Goal: Transaction & Acquisition: Obtain resource

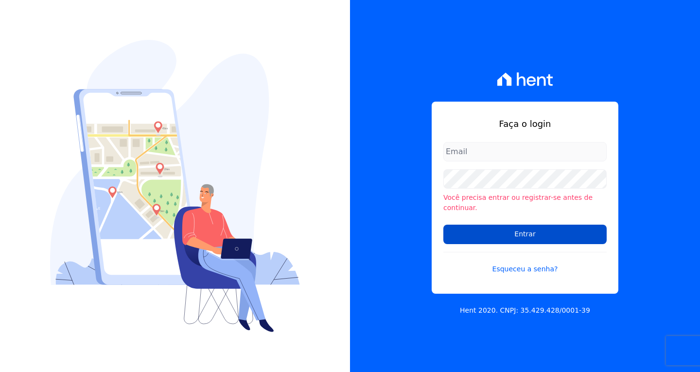
type input "[EMAIL_ADDRESS][DOMAIN_NAME]"
click at [526, 227] on input "Entrar" at bounding box center [524, 234] width 163 height 19
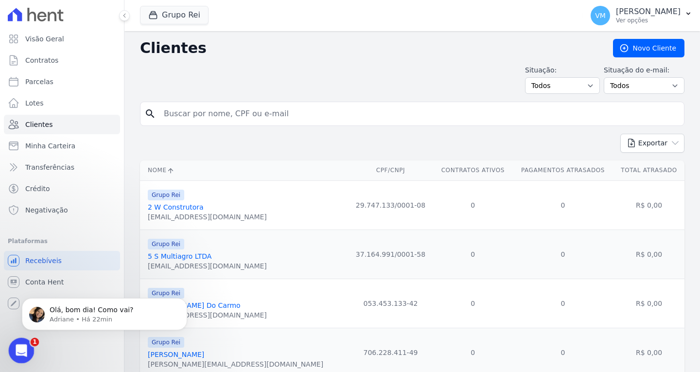
drag, startPoint x: 12, startPoint y: 346, endPoint x: 76, endPoint y: 584, distance: 246.0
click at [12, 346] on div "Abertura do Messenger da Intercom" at bounding box center [20, 349] width 32 height 32
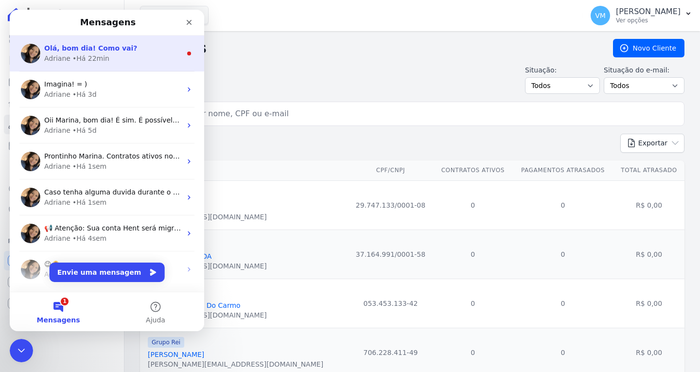
click at [80, 52] on span "Olá, bom dia! Como vai?" at bounding box center [90, 48] width 93 height 8
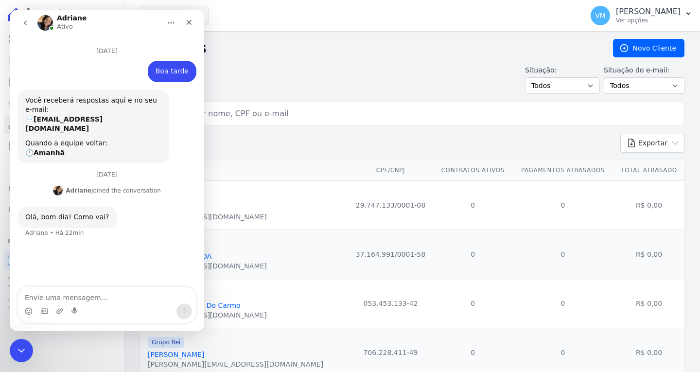
scroll to position [1, 0]
drag, startPoint x: 84, startPoint y: 302, endPoint x: 107, endPoint y: 296, distance: 23.9
click at [87, 302] on textarea "Envie uma mensagem..." at bounding box center [107, 295] width 178 height 17
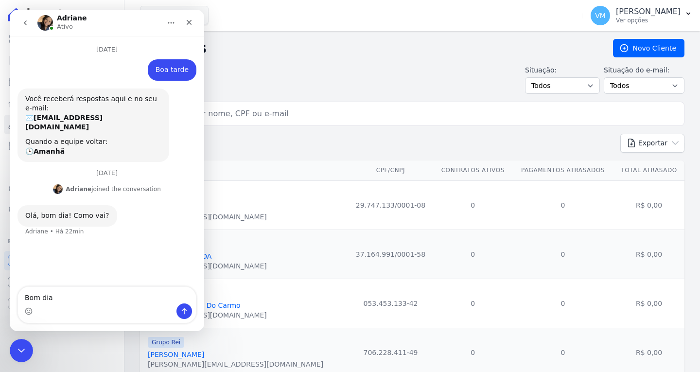
type textarea "Bom dia"
type textarea "Estou bem e você ?"
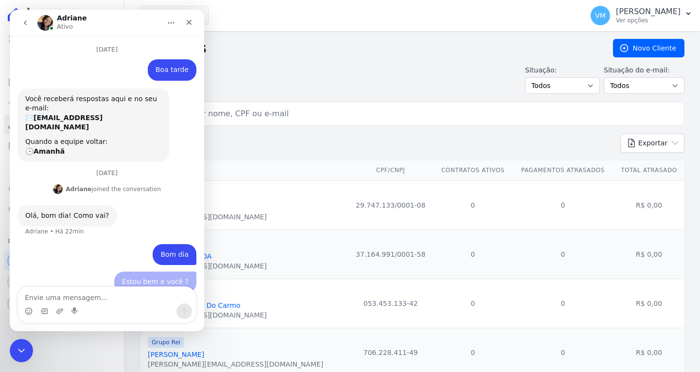
scroll to position [3, 0]
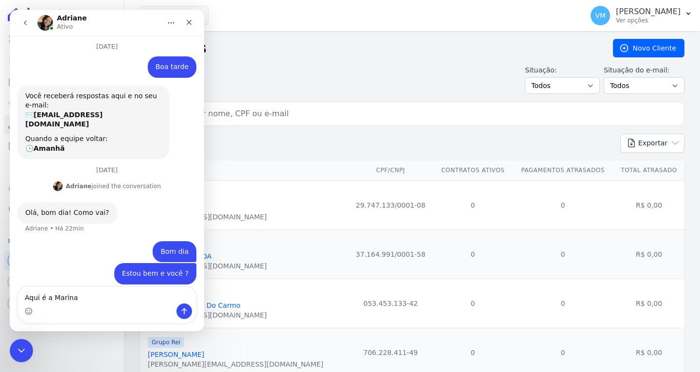
type textarea "Aqui é a Marina"
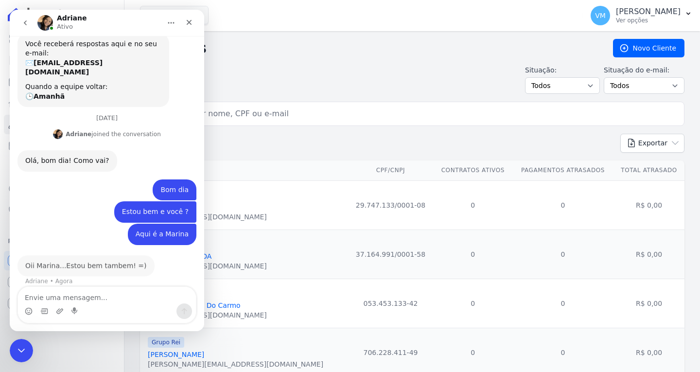
scroll to position [54, 0]
click at [97, 295] on textarea "Envie uma mensagem..." at bounding box center [107, 295] width 178 height 17
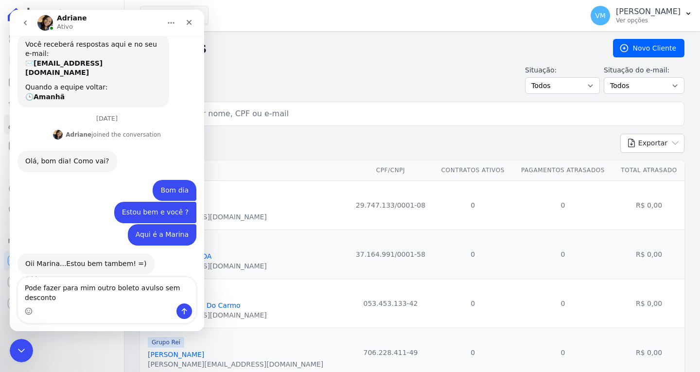
type textarea "Pode fazer para mim outro boleto avulso sem desconto?"
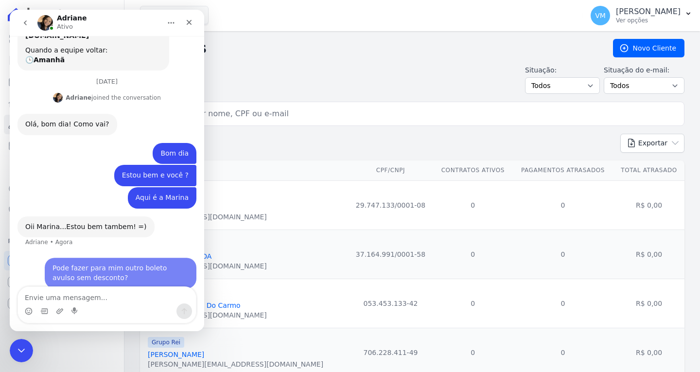
scroll to position [93, 0]
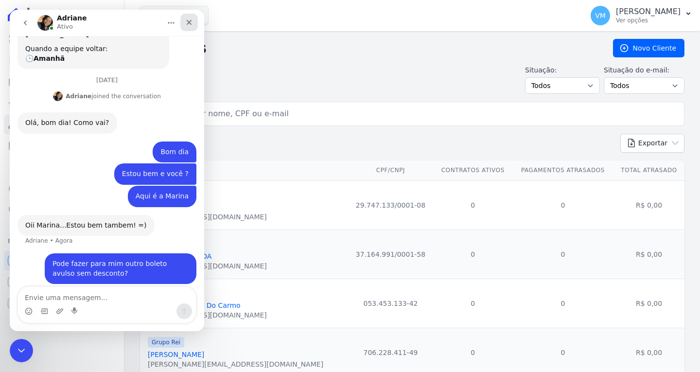
click at [188, 24] on icon "Fechar" at bounding box center [189, 22] width 8 height 8
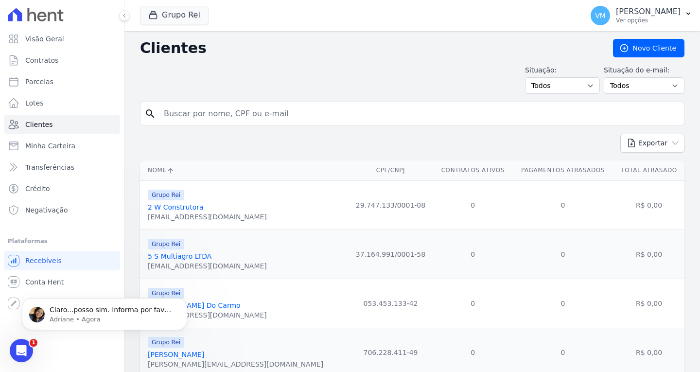
scroll to position [197, 0]
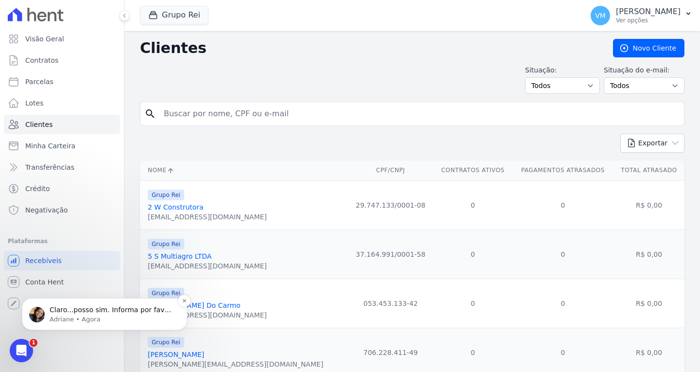
click at [92, 315] on p "Adriane • Agora" at bounding box center [112, 319] width 125 height 9
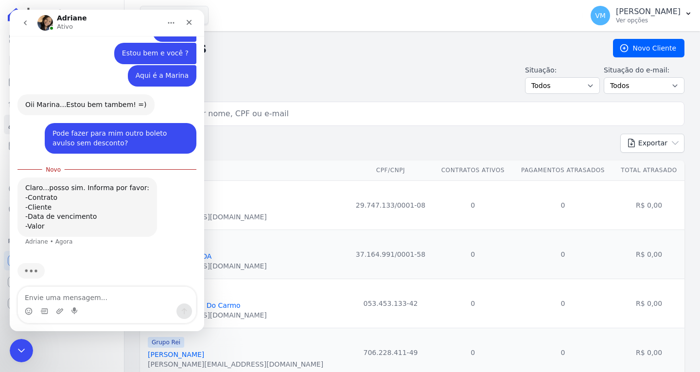
scroll to position [176, 0]
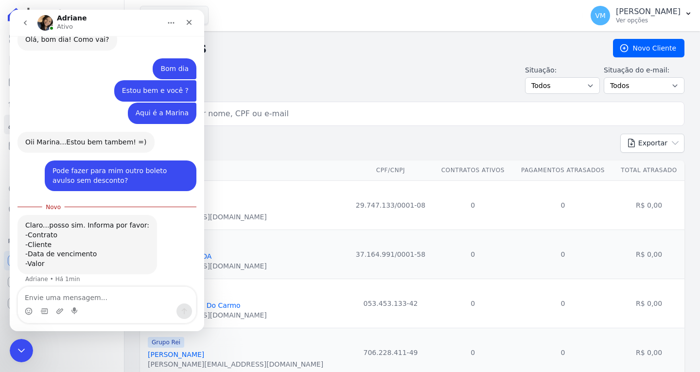
click at [262, 110] on input "search" at bounding box center [419, 113] width 522 height 19
click at [260, 113] on input "search" at bounding box center [419, 113] width 522 height 19
type input "82106649134"
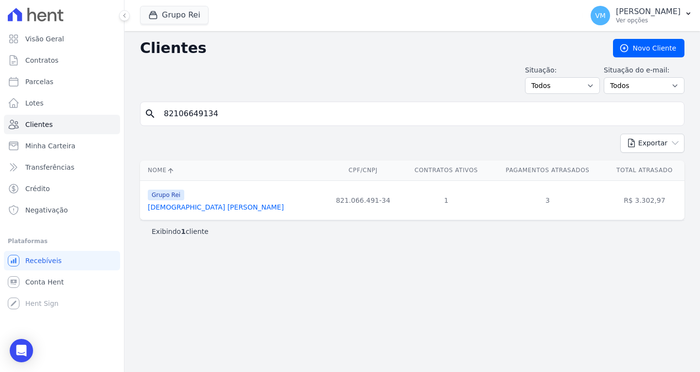
click at [223, 208] on link "[DEMOGRAPHIC_DATA] [PERSON_NAME]" at bounding box center [216, 207] width 136 height 8
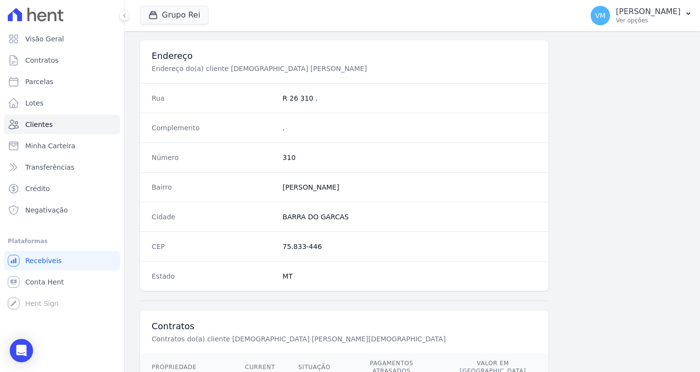
scroll to position [582, 0]
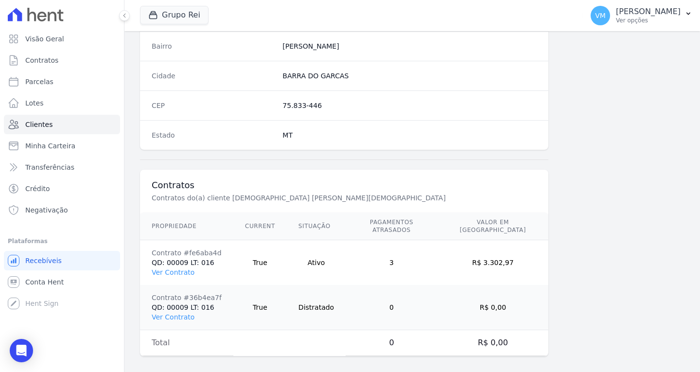
drag, startPoint x: 26, startPoint y: 351, endPoint x: 55, endPoint y: 241, distance: 114.7
click at [26, 351] on icon "Open Intercom Messenger" at bounding box center [22, 351] width 10 height 12
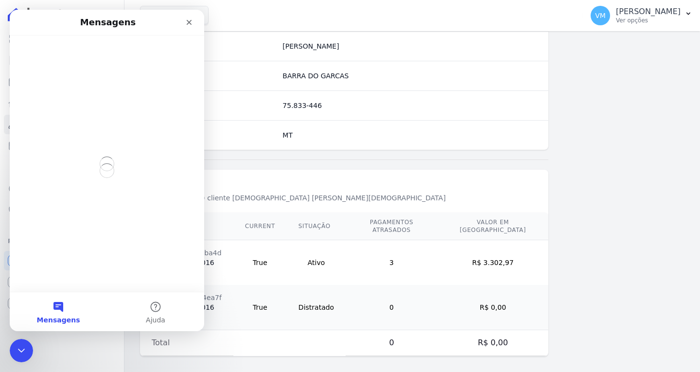
scroll to position [0, 0]
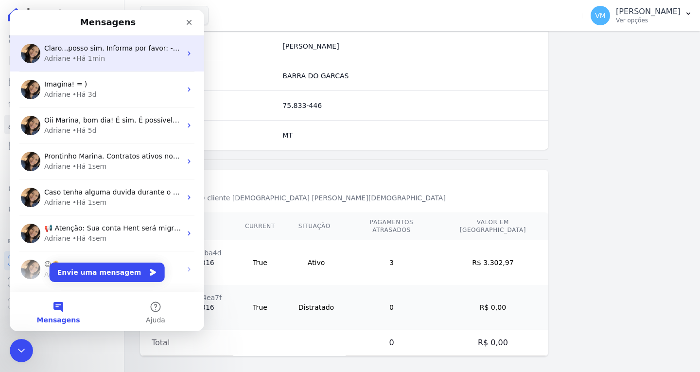
click at [105, 52] on span "Claro...posso sim. Informa por favor: -Contrato -Cliente -Data de vencimento -V…" at bounding box center [185, 48] width 282 height 8
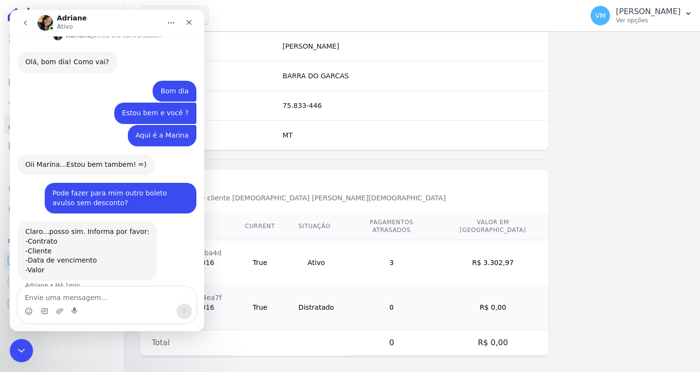
scroll to position [160, 0]
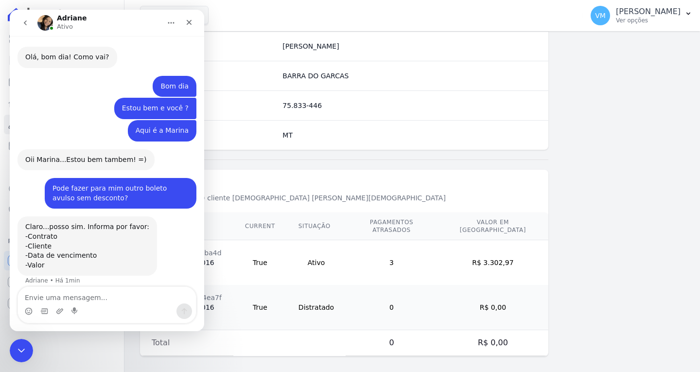
click at [96, 293] on textarea "Envie uma mensagem..." at bounding box center [107, 295] width 178 height 17
type textarea "c"
type textarea "Contrato"
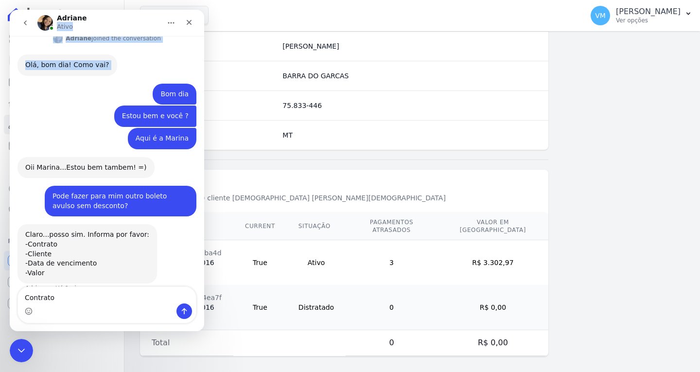
drag, startPoint x: 113, startPoint y: 22, endPoint x: 287, endPoint y: 71, distance: 180.9
click at [204, 71] on html "Adriane Ativo 22 de Setembro Boa tarde Vyviane • Há 14h Você receberá respostas…" at bounding box center [107, 170] width 194 height 321
click at [189, 24] on icon "Fechar" at bounding box center [189, 22] width 8 height 8
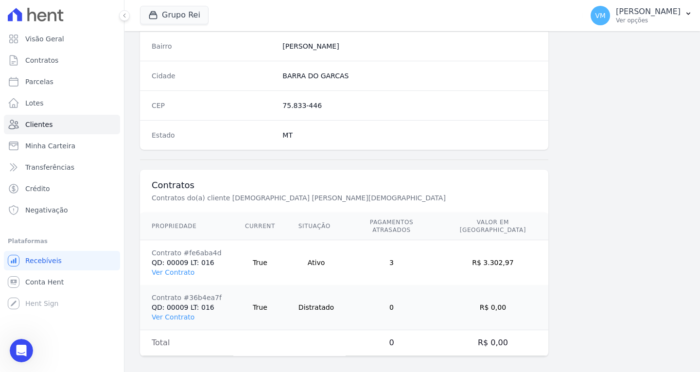
scroll to position [160, 0]
click at [23, 342] on div "Abertura do Messenger da Intercom" at bounding box center [20, 349] width 32 height 32
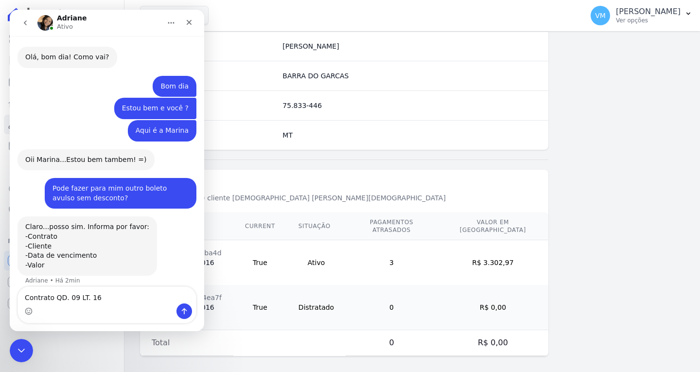
click at [54, 308] on div "Messenger da Intercom" at bounding box center [107, 311] width 178 height 16
click at [103, 298] on textarea "Contrato QD. 09 LT. 16" at bounding box center [107, 295] width 178 height 17
drag, startPoint x: 48, startPoint y: 256, endPoint x: 26, endPoint y: 229, distance: 34.6
click at [26, 229] on div "Claro...posso sim. Informa por favor: -Contrato -Cliente -Data de vencimento -V…" at bounding box center [87, 246] width 124 height 48
copy div "-Contrato -Cliente -Data de vencimento -Valor"
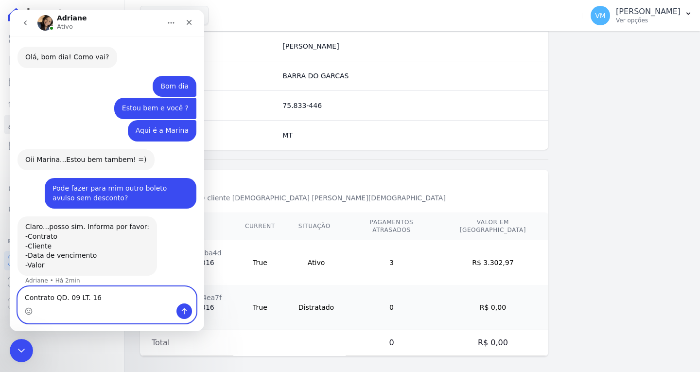
click at [105, 295] on textarea "Contrato QD. 09 LT. 16" at bounding box center [107, 295] width 178 height 17
drag, startPoint x: 98, startPoint y: 296, endPoint x: -1, endPoint y: 294, distance: 99.7
click at [10, 294] on html "Adriane Ativo 22 de Setembro Boa tarde Vyviane • Há 14h Você receberá respostas…" at bounding box center [107, 170] width 194 height 321
paste textarea "-Contrato -Cliente -Data de vencimento -Valor"
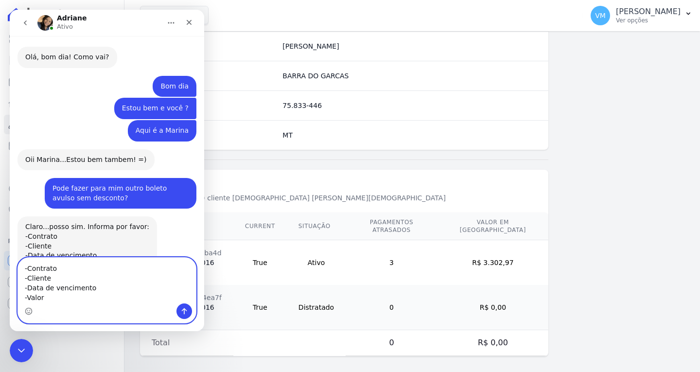
scroll to position [189, 0]
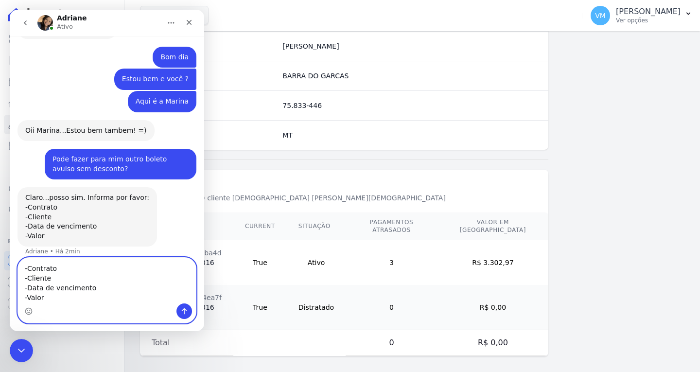
click at [67, 268] on textarea "-Contrato -Cliente -Data de vencimento -Valor" at bounding box center [107, 281] width 178 height 46
click at [65, 278] on textarea "-Contrato: QD. 09 LT. 16 -Cliente -Data de vencimento -Valor" at bounding box center [107, 281] width 178 height 46
click at [62, 282] on textarea "-Contrato: QD. 09 LT. 16 -Cliente -Data de vencimento -Valor" at bounding box center [107, 281] width 178 height 46
paste textarea "[DEMOGRAPHIC_DATA] [PERSON_NAME][DEMOGRAPHIC_DATA]"
click at [88, 287] on textarea "-Contrato: QD. 09 LT. 16 -Cliente: CRISTIANE MARIA DE JESUS IMIDIO -Data de ven…" at bounding box center [107, 281] width 178 height 46
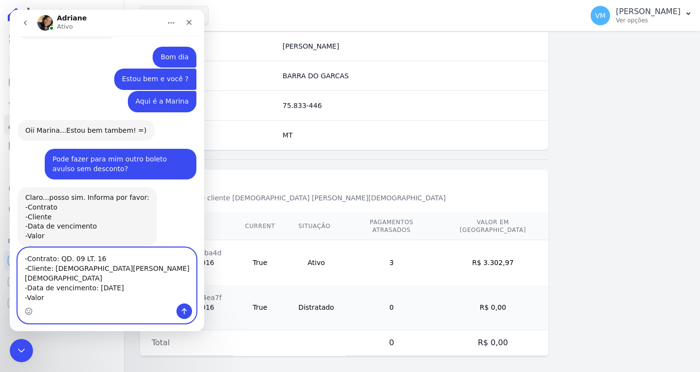
click at [52, 298] on textarea "-Contrato: QD. 09 LT. 16 -Cliente: CRISTIANE MARIA DE JESUS IMIDIO -Data de ven…" at bounding box center [107, 275] width 178 height 55
click at [68, 298] on textarea "-Contrato: QD. 09 LT. 16 -Cliente: CRISTIANE MARIA DE JESUS IMIDIO -Data de ven…" at bounding box center [107, 275] width 178 height 55
paste textarea "1.190,00"
type textarea "-Contrato: QD. 09 LT. 16 -Cliente: CRISTIANE MARIA DE JESUS IMIDIO -Data de ven…"
drag, startPoint x: 182, startPoint y: 313, endPoint x: 138, endPoint y: 305, distance: 45.6
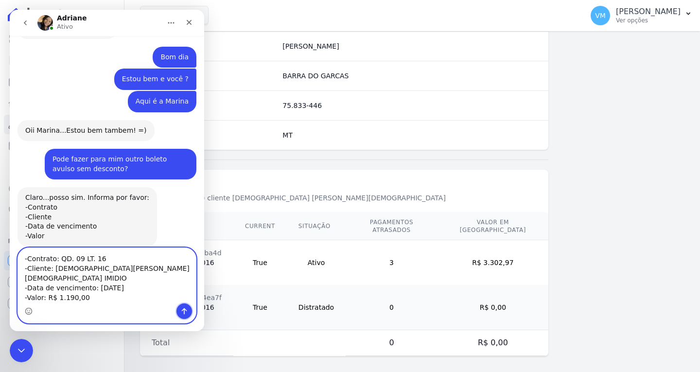
click at [182, 313] on icon "Enviar uma mensagem" at bounding box center [184, 311] width 8 height 8
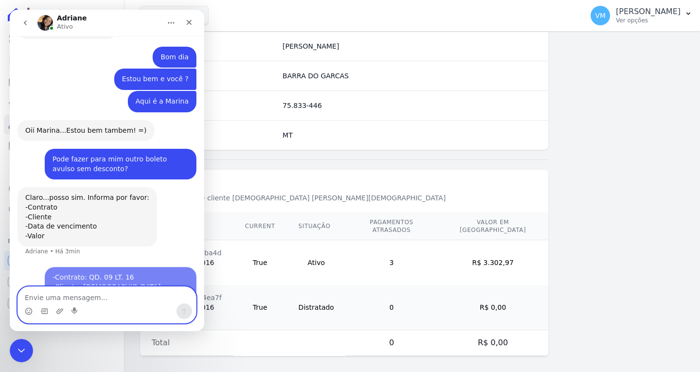
scroll to position [217, 0]
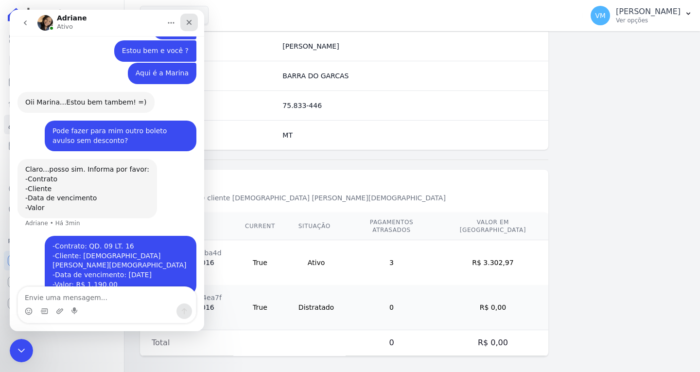
click at [193, 22] on div "Fechar" at bounding box center [188, 22] width 17 height 17
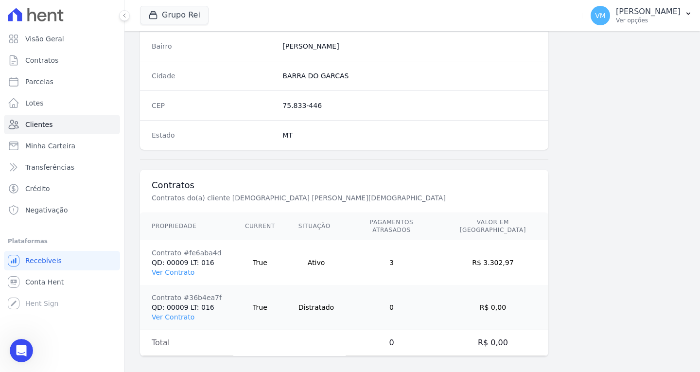
scroll to position [255, 0]
click at [665, 9] on p "[PERSON_NAME]" at bounding box center [648, 12] width 65 height 10
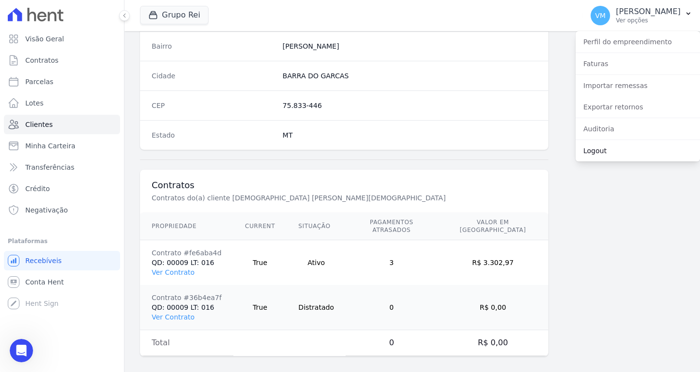
drag, startPoint x: 602, startPoint y: 148, endPoint x: 550, endPoint y: 142, distance: 51.8
click at [601, 148] on link "Logout" at bounding box center [637, 150] width 124 height 17
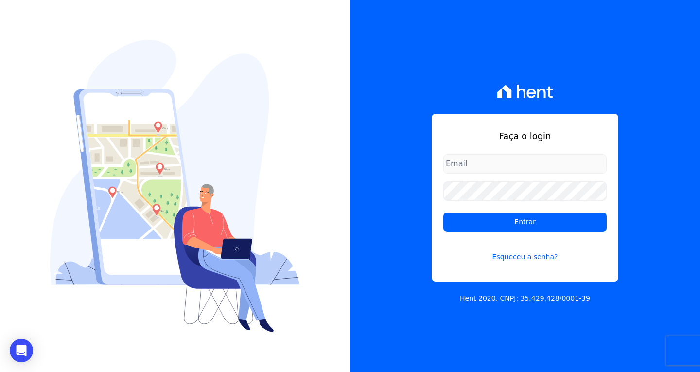
type input "[EMAIL_ADDRESS][DOMAIN_NAME]"
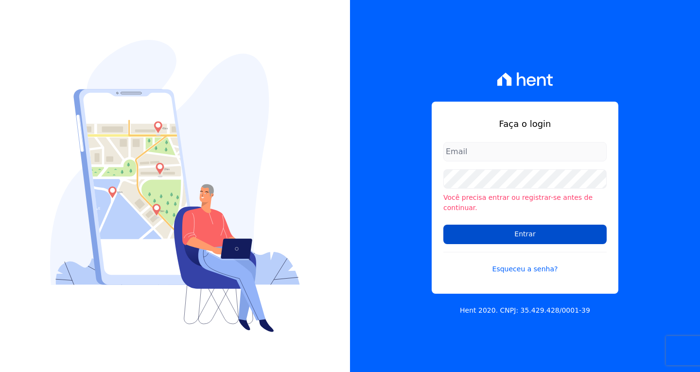
type input "[EMAIL_ADDRESS][DOMAIN_NAME]"
drag, startPoint x: 532, startPoint y: 233, endPoint x: 513, endPoint y: 229, distance: 19.5
click at [532, 233] on input "Entrar" at bounding box center [524, 234] width 163 height 19
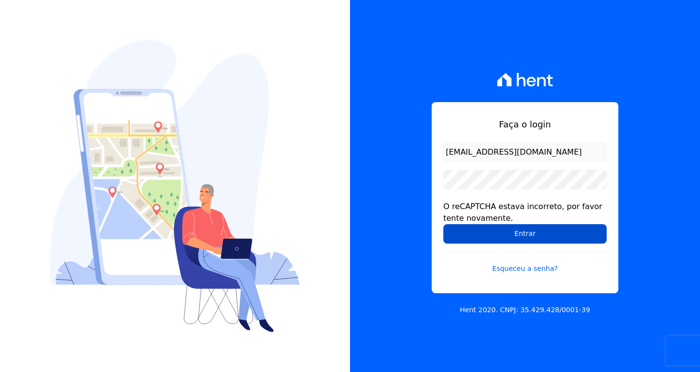
click at [513, 231] on input "Entrar" at bounding box center [524, 233] width 163 height 19
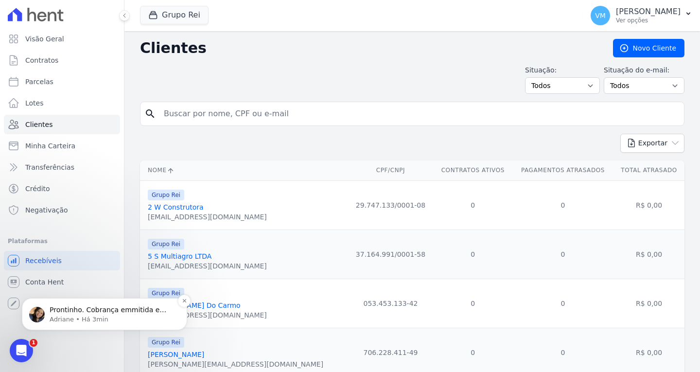
click at [86, 314] on p "Prontinho. Cobrança emmitida e disponivel na plataforma. ; )" at bounding box center [112, 310] width 125 height 10
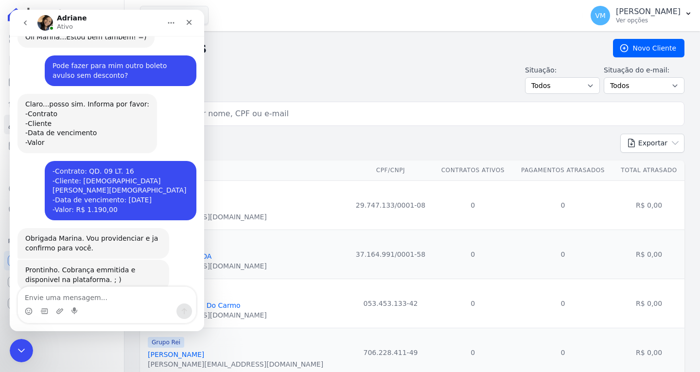
scroll to position [287, 0]
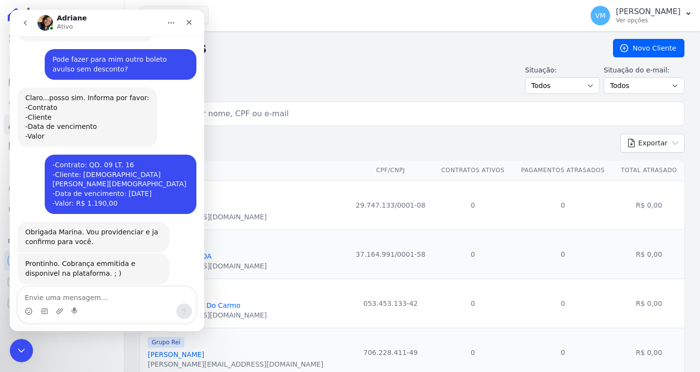
click at [103, 291] on textarea "Envie uma mensagem..." at bounding box center [107, 295] width 178 height 17
drag, startPoint x: 79, startPoint y: 166, endPoint x: 96, endPoint y: 165, distance: 17.5
click at [96, 165] on div "-Contrato: QD. 09 LT. 16 -Cliente: [DEMOGRAPHIC_DATA][PERSON_NAME][DEMOGRAPHIC_…" at bounding box center [120, 184] width 136 height 48
click at [77, 161] on div "-Contrato: QD. 09 LT. 16 -Cliente: [DEMOGRAPHIC_DATA][PERSON_NAME][DEMOGRAPHIC_…" at bounding box center [120, 184] width 136 height 48
drag, startPoint x: 75, startPoint y: 163, endPoint x: 182, endPoint y: 165, distance: 106.9
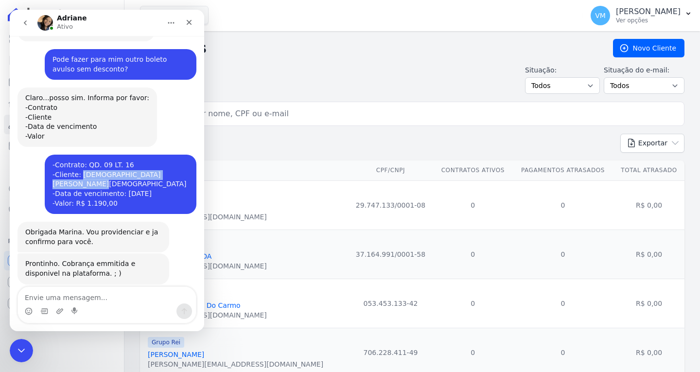
click at [182, 165] on div "-Contrato: QD. 09 LT. 16 -Cliente: [DEMOGRAPHIC_DATA][PERSON_NAME][DEMOGRAPHIC_…" at bounding box center [120, 184] width 136 height 48
copy div "[DEMOGRAPHIC_DATA] [PERSON_NAME][DEMOGRAPHIC_DATA]"
click at [314, 120] on input "search" at bounding box center [419, 113] width 522 height 19
type input "[DEMOGRAPHIC_DATA] [PERSON_NAME][DEMOGRAPHIC_DATA]"
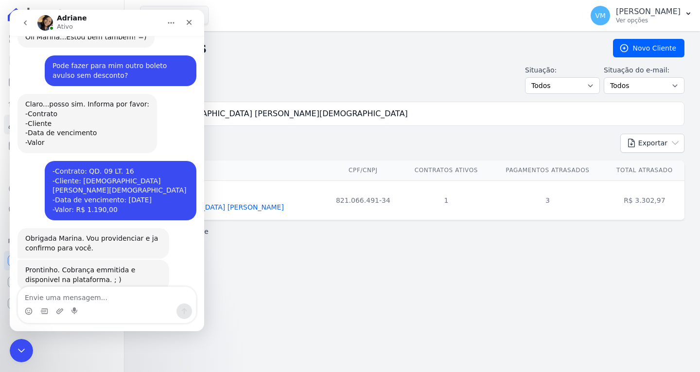
scroll to position [287, 0]
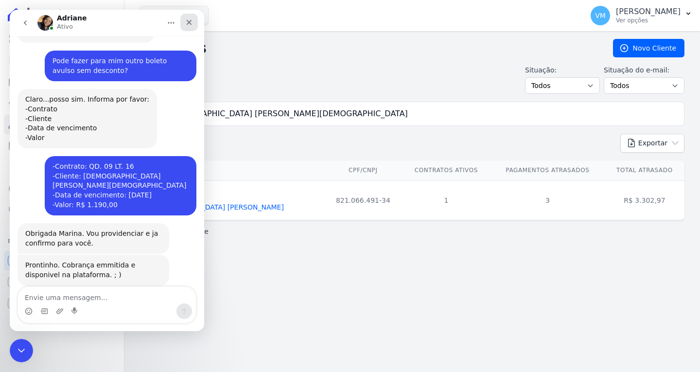
click at [191, 22] on icon "Fechar" at bounding box center [189, 22] width 8 height 8
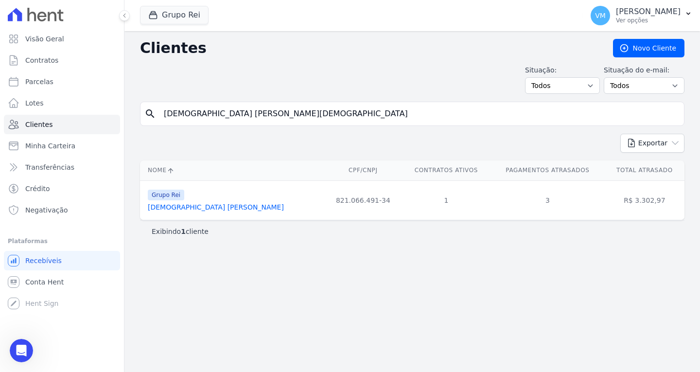
click at [218, 206] on link "[DEMOGRAPHIC_DATA] [PERSON_NAME]" at bounding box center [216, 207] width 136 height 8
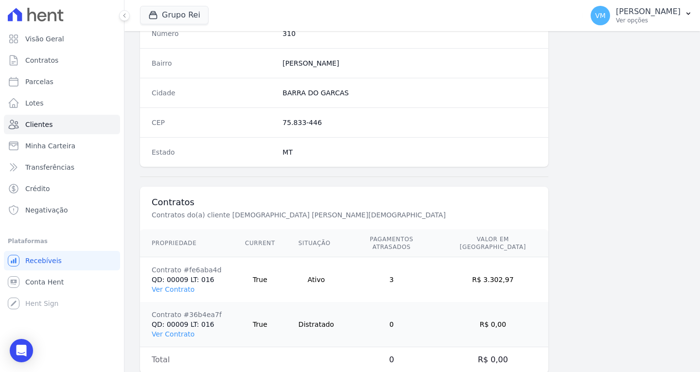
scroll to position [582, 0]
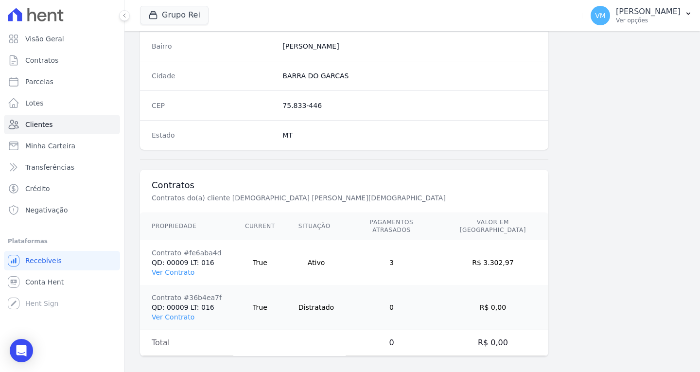
drag, startPoint x: 178, startPoint y: 263, endPoint x: 196, endPoint y: 264, distance: 17.5
click at [178, 268] on link "Ver Contrato" at bounding box center [173, 272] width 43 height 8
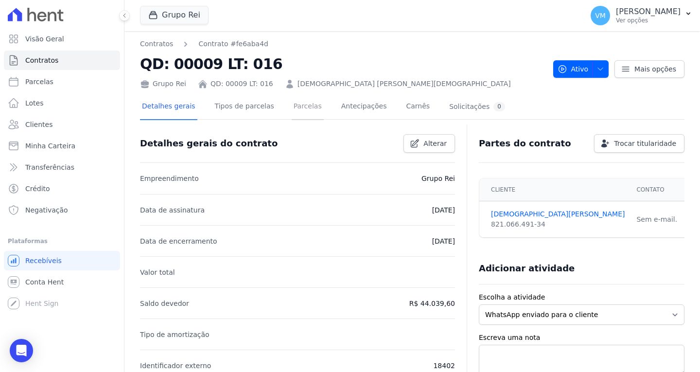
click at [295, 106] on link "Parcelas" at bounding box center [308, 107] width 32 height 26
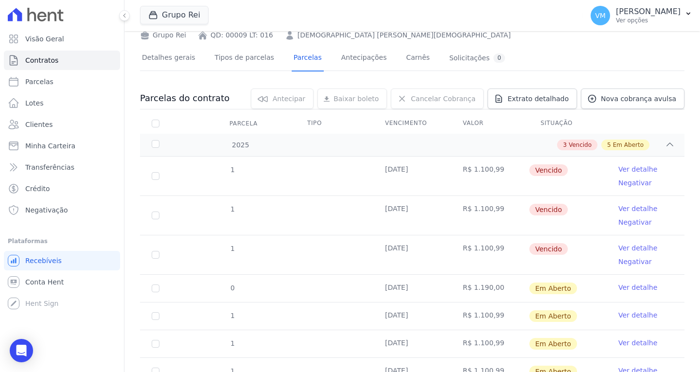
scroll to position [97, 0]
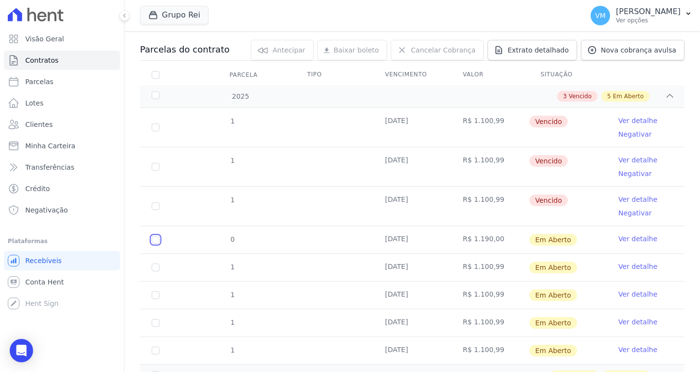
click at [155, 242] on input "checkbox" at bounding box center [156, 240] width 8 height 8
checkbox input "true"
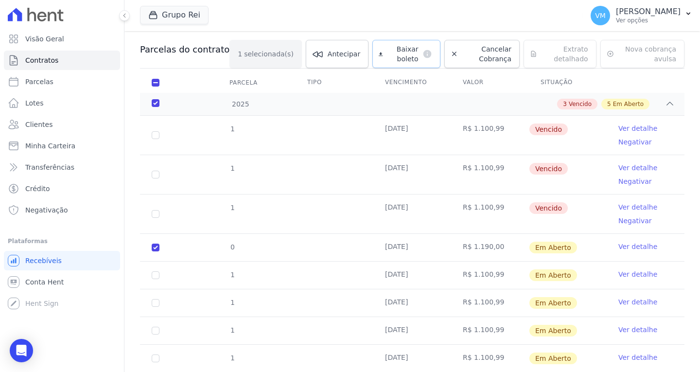
click at [389, 53] on span "Baixar boleto" at bounding box center [403, 53] width 32 height 19
drag, startPoint x: 9, startPoint y: 349, endPoint x: 16, endPoint y: 346, distance: 7.6
click at [9, 349] on body "Visão Geral Contratos [GEOGRAPHIC_DATA] Lotes Clientes Minha Carteira Transferê…" at bounding box center [350, 186] width 700 height 372
click at [26, 350] on icon "Open Intercom Messenger" at bounding box center [21, 350] width 11 height 13
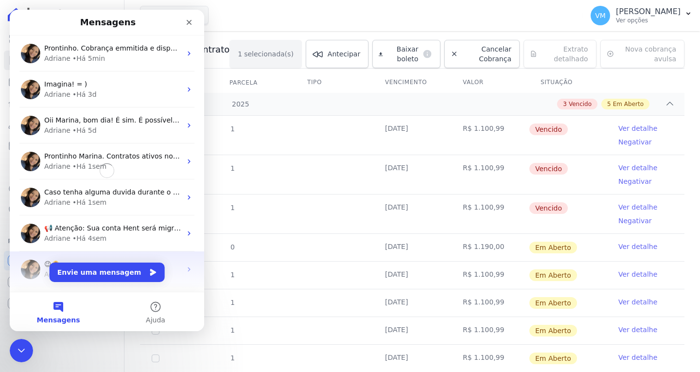
scroll to position [0, 0]
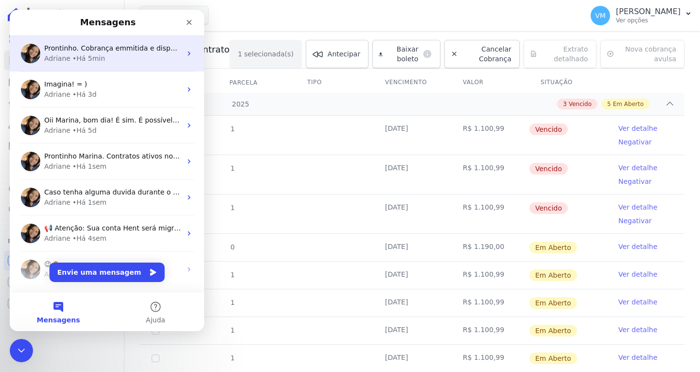
click at [92, 58] on div "• Há 5min" at bounding box center [88, 58] width 33 height 10
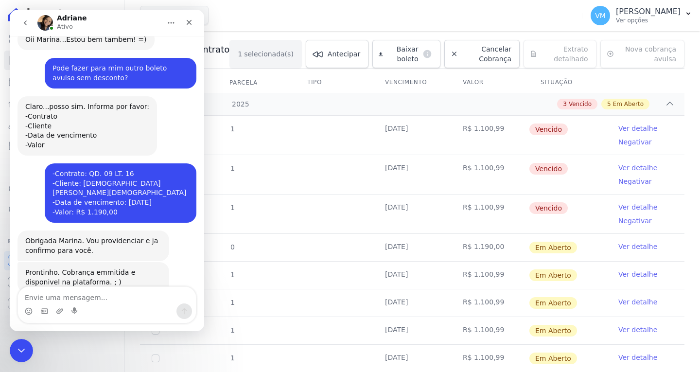
scroll to position [287, 0]
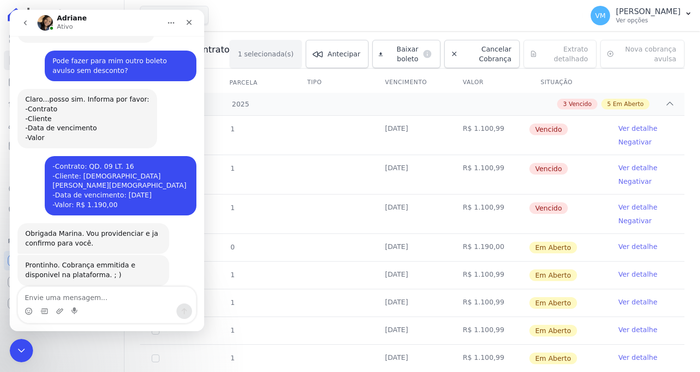
click at [82, 293] on textarea "Envie uma mensagem..." at bounding box center [107, 295] width 178 height 17
type textarea "Muito obrigada"
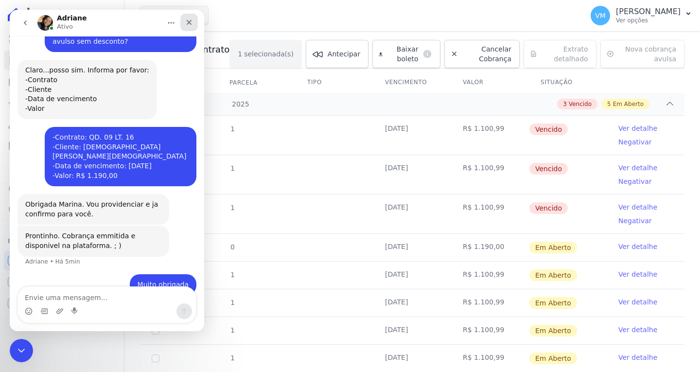
click at [186, 25] on icon "Fechar" at bounding box center [189, 22] width 8 height 8
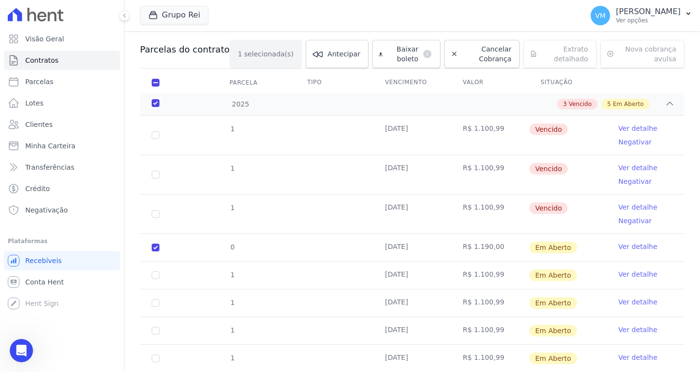
drag, startPoint x: 683, startPoint y: 14, endPoint x: 661, endPoint y: 33, distance: 28.9
click at [683, 16] on button "VM [PERSON_NAME] Ver opções" at bounding box center [641, 15] width 117 height 27
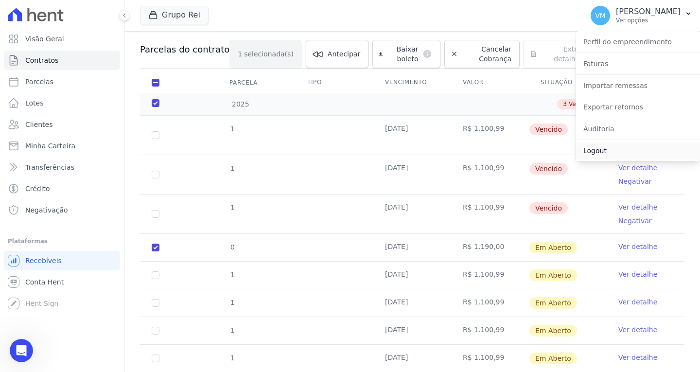
click at [614, 148] on link "Logout" at bounding box center [637, 150] width 124 height 17
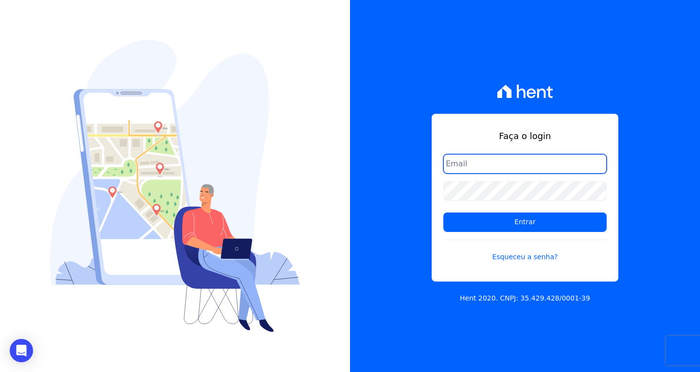
type input "[EMAIL_ADDRESS][DOMAIN_NAME]"
